Goal: Information Seeking & Learning: Learn about a topic

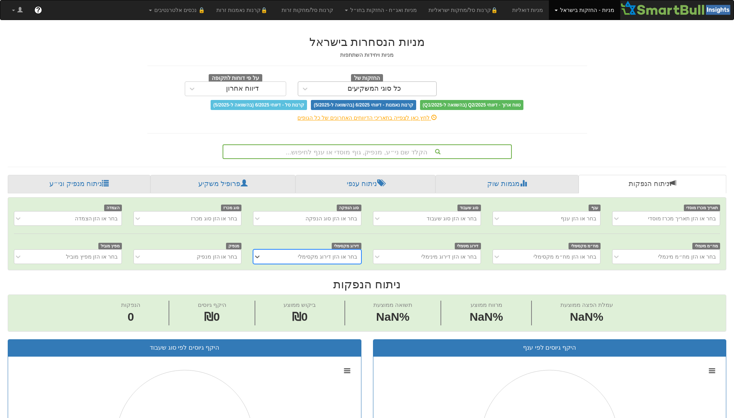
scroll to position [0, 7]
click at [390, 149] on div "הקלד שם ני״ע, מנפיק, גוף מוסדי או ענף לחיפוש..." at bounding box center [367, 151] width 288 height 13
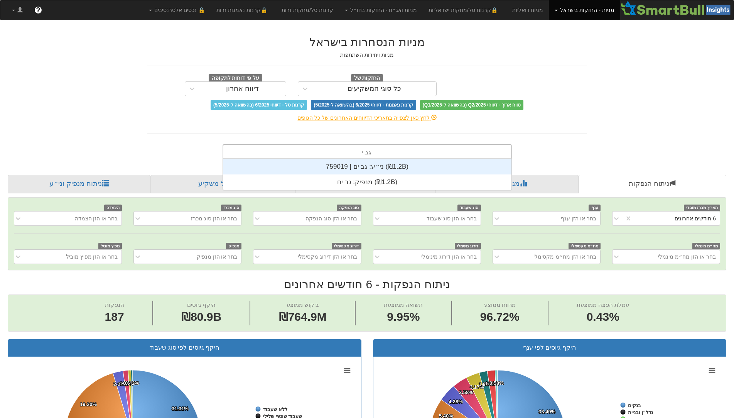
scroll to position [31, 0]
type input "גב ים"
click at [389, 164] on div "ני״ע: ‏גב ים | 759019 ‎(₪1.2B)‎" at bounding box center [367, 166] width 289 height 15
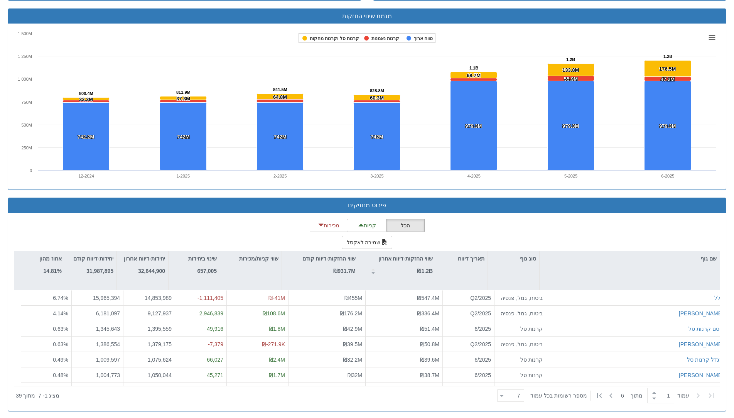
scroll to position [505, 0]
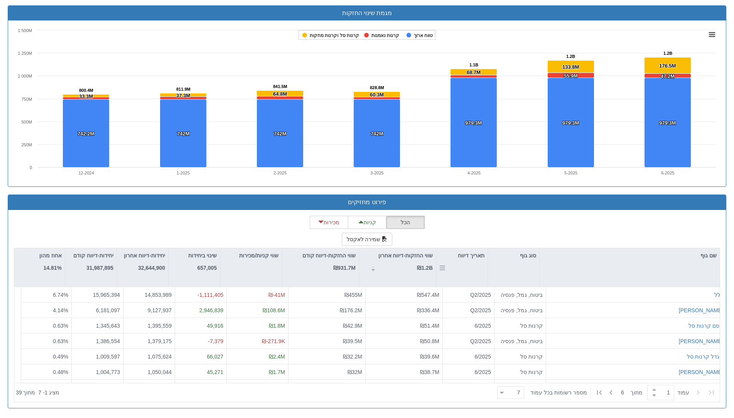
click at [467, 259] on div "תאריך דיווח" at bounding box center [461, 255] width 51 height 15
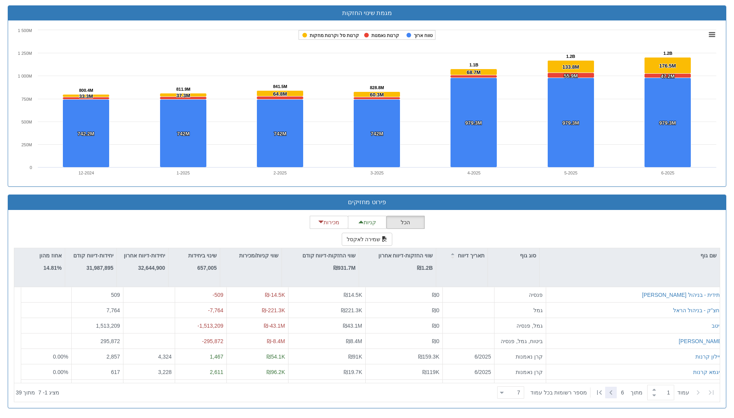
click at [614, 395] on icon at bounding box center [610, 392] width 9 height 9
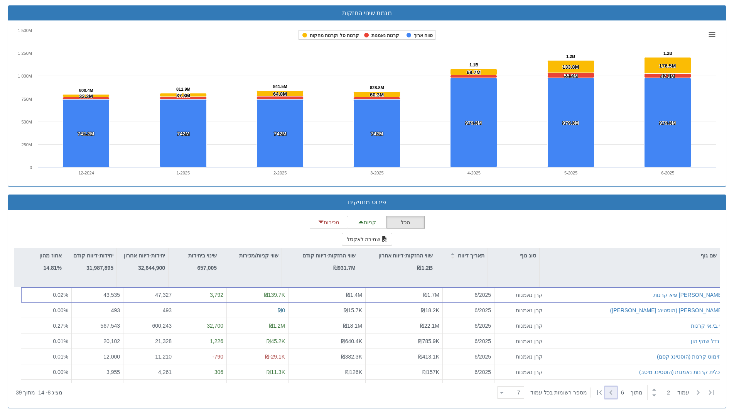
click at [614, 395] on icon at bounding box center [610, 392] width 9 height 9
click at [614, 394] on icon at bounding box center [610, 392] width 9 height 9
type input "4"
